Goal: Information Seeking & Learning: Check status

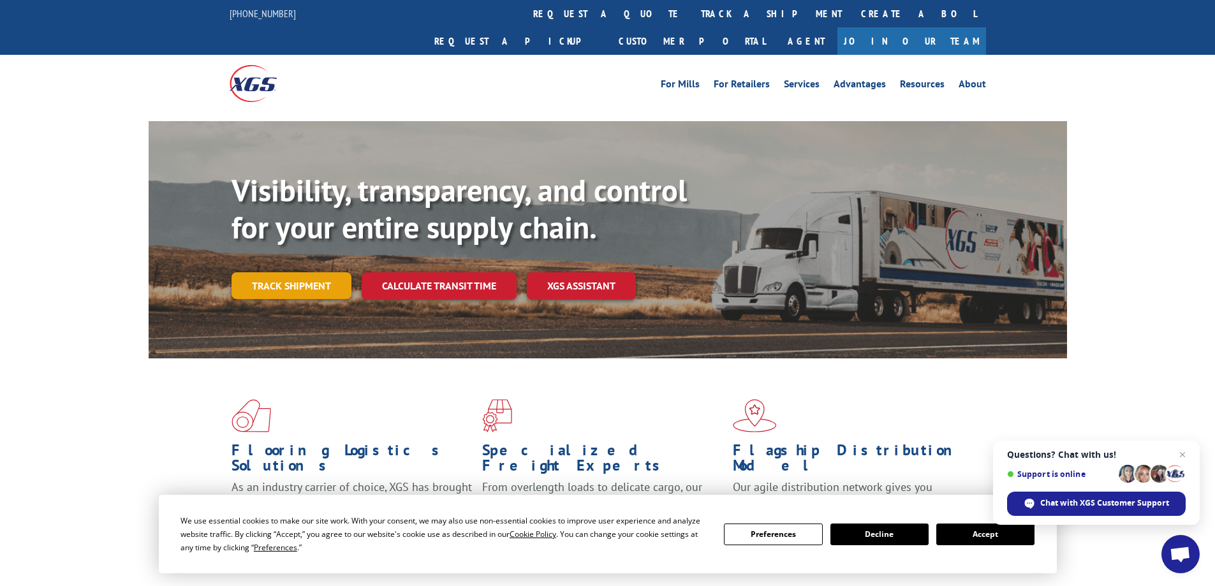
click at [314, 272] on link "Track shipment" at bounding box center [291, 285] width 120 height 27
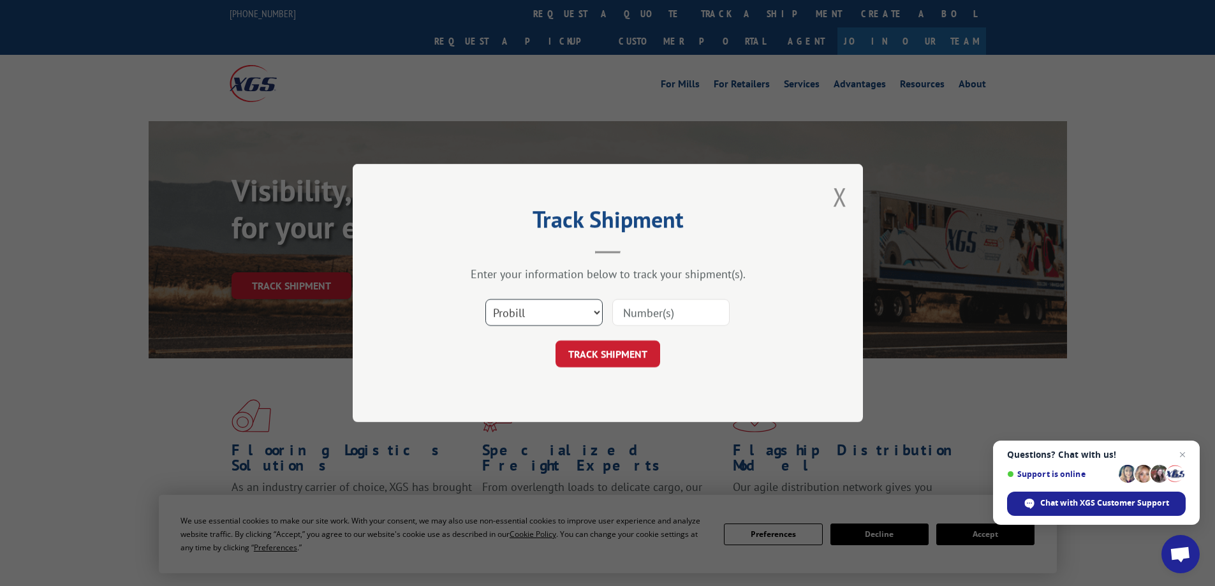
click at [562, 317] on select "Select category... Probill BOL PO" at bounding box center [543, 312] width 117 height 27
select select "bol"
click at [485, 299] on select "Select category... Probill BOL PO" at bounding box center [543, 312] width 117 height 27
paste input "54402870"
type input "54402870"
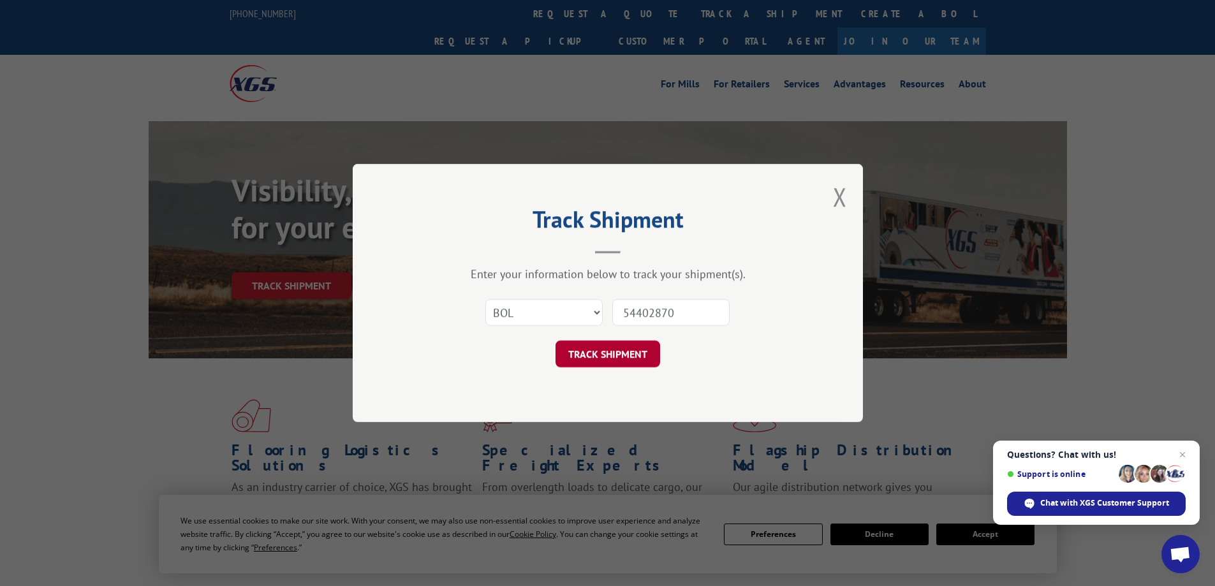
click at [598, 356] on button "TRACK SHIPMENT" at bounding box center [607, 354] width 105 height 27
click at [840, 193] on button "Close modal" at bounding box center [840, 197] width 14 height 34
